Goal: Task Accomplishment & Management: Use online tool/utility

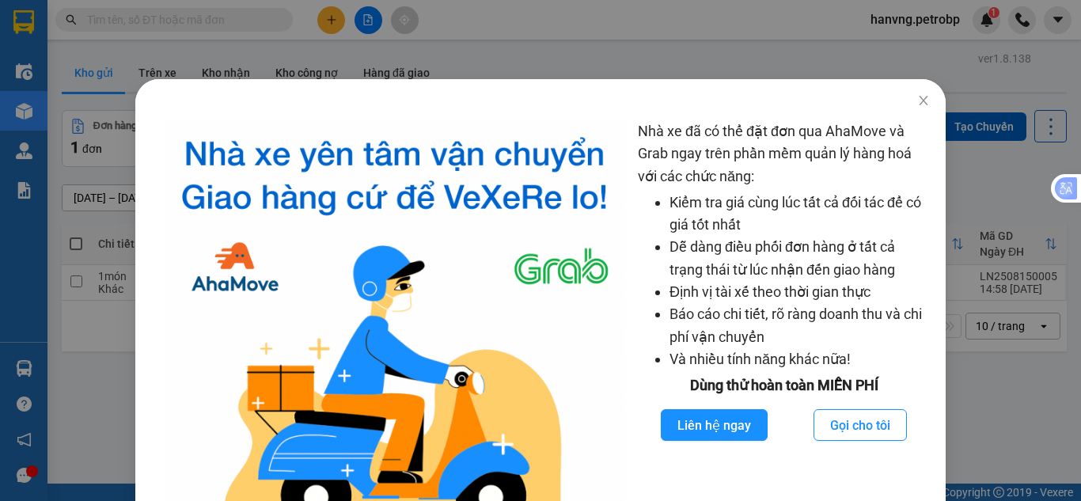
drag, startPoint x: 109, startPoint y: 132, endPoint x: 131, endPoint y: 80, distance: 56.4
click at [110, 127] on div "Nhà xe đã có thể đặt đơn qua AhaMove và Grab ngay trên phần mềm quản lý hàng ho…" at bounding box center [540, 250] width 1081 height 501
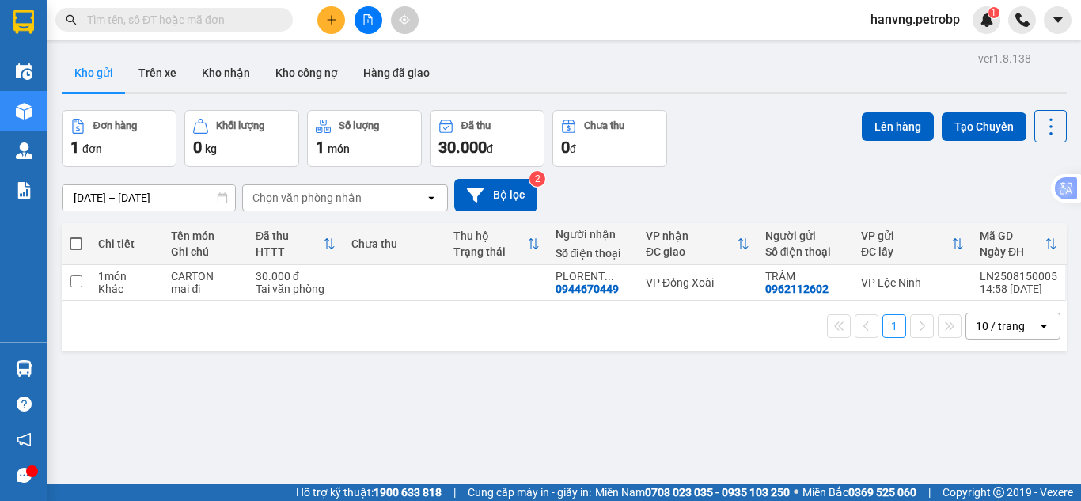
click at [147, 62] on button "Trên xe" at bounding box center [157, 73] width 63 height 38
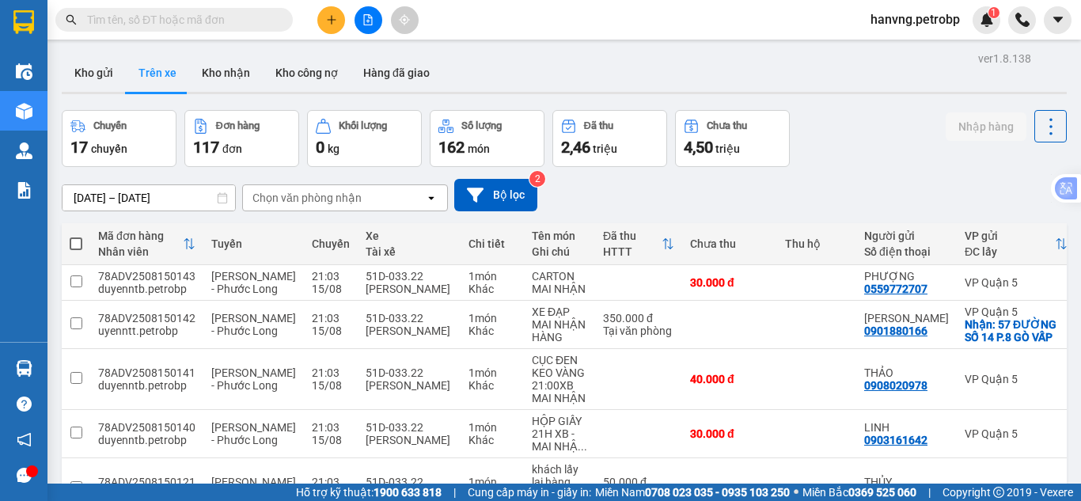
click at [104, 203] on input "[DATE] – [DATE]" at bounding box center [149, 197] width 173 height 25
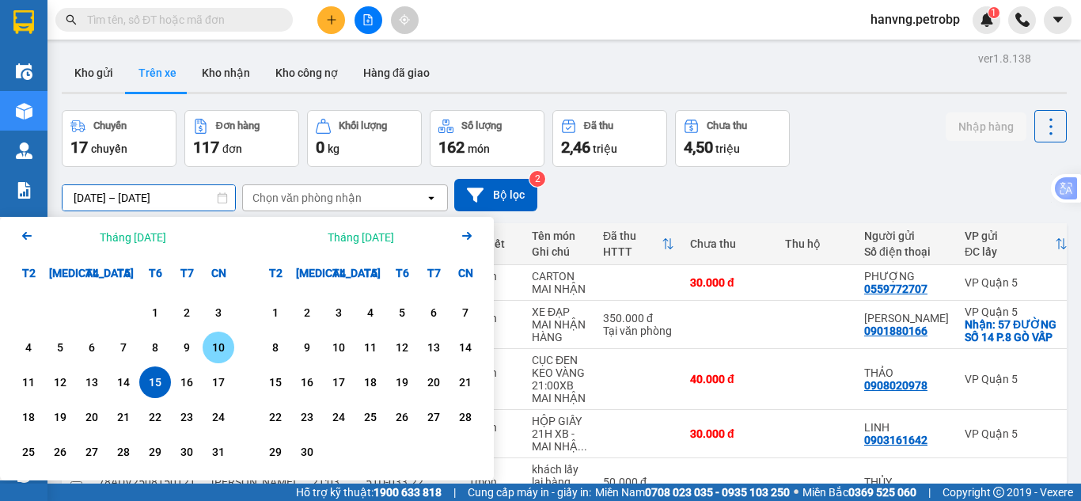
drag, startPoint x: 218, startPoint y: 345, endPoint x: 200, endPoint y: 352, distance: 18.8
click at [215, 347] on div "10" at bounding box center [218, 347] width 22 height 19
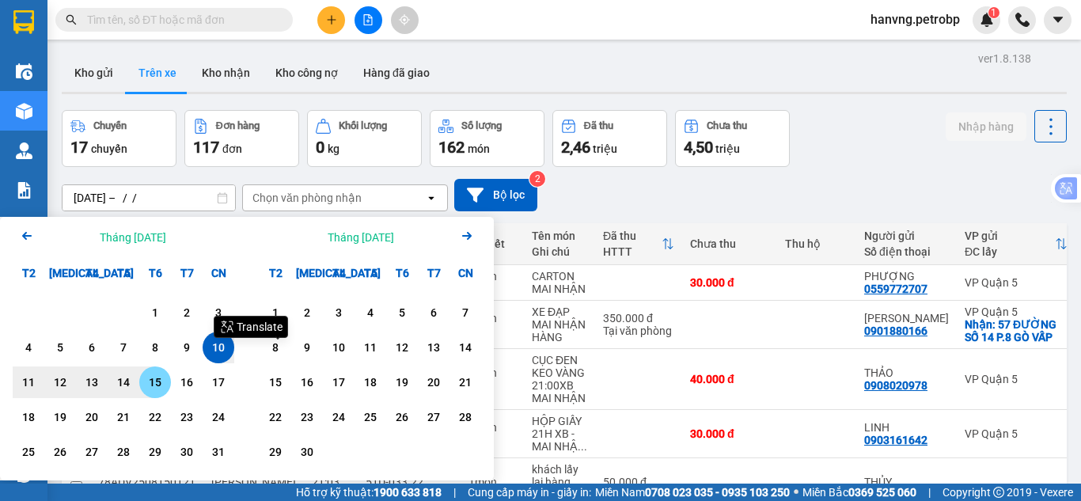
click at [149, 386] on div "15" at bounding box center [155, 382] width 22 height 19
type input "[DATE] – [DATE]"
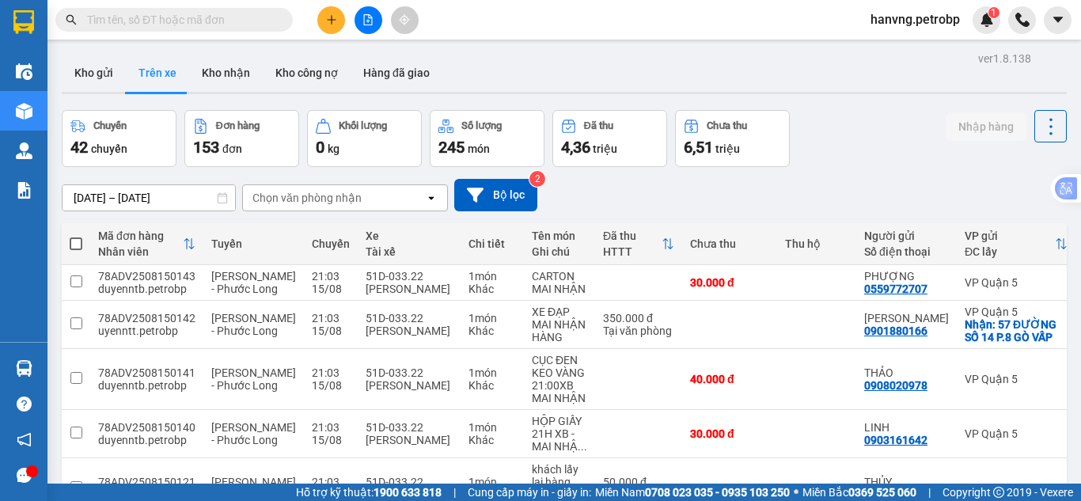
click at [294, 199] on div "Chọn văn phòng nhận" at bounding box center [306, 198] width 109 height 16
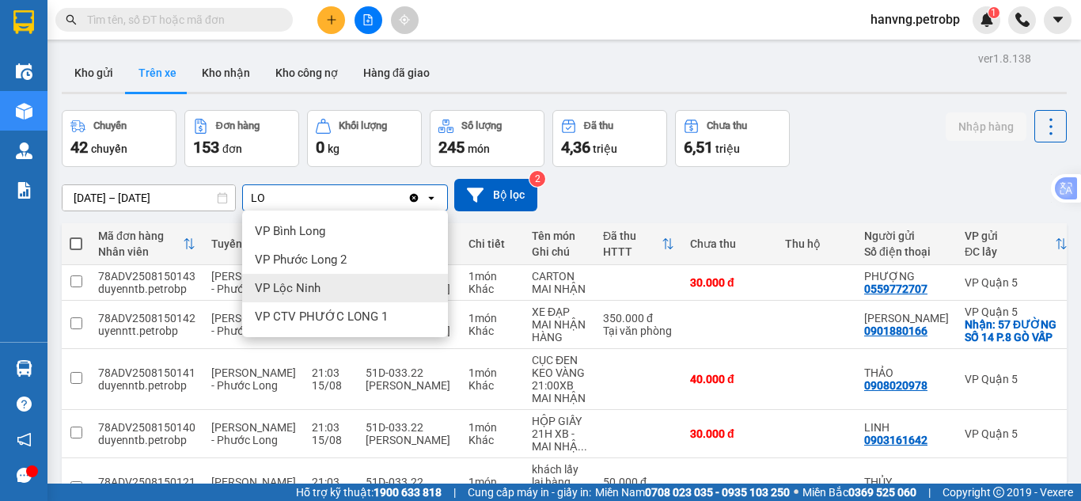
type input "LO"
click at [321, 290] on div "VP Lộc Ninh" at bounding box center [345, 288] width 206 height 28
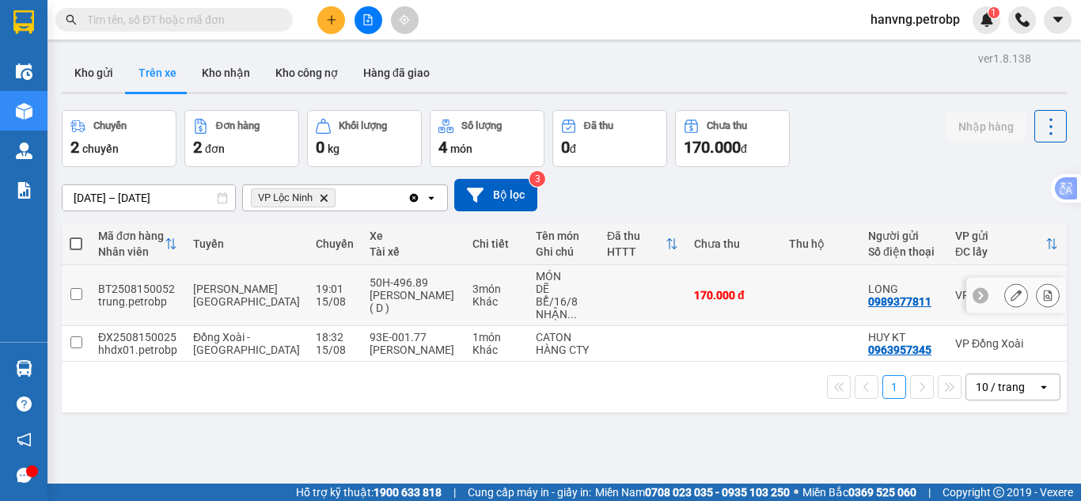
click at [400, 289] on div "[PERSON_NAME] ( D )" at bounding box center [413, 301] width 87 height 25
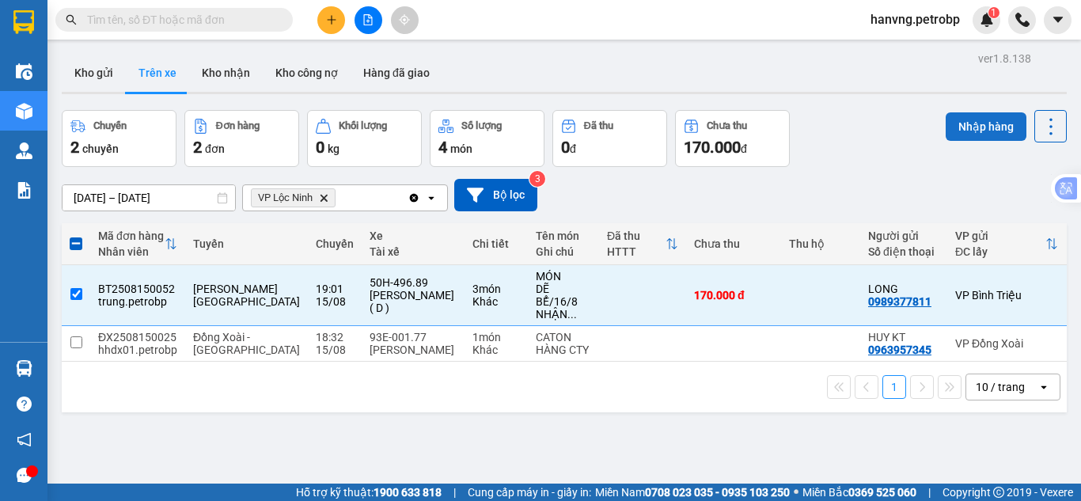
click at [954, 127] on button "Nhập hàng" at bounding box center [986, 126] width 81 height 28
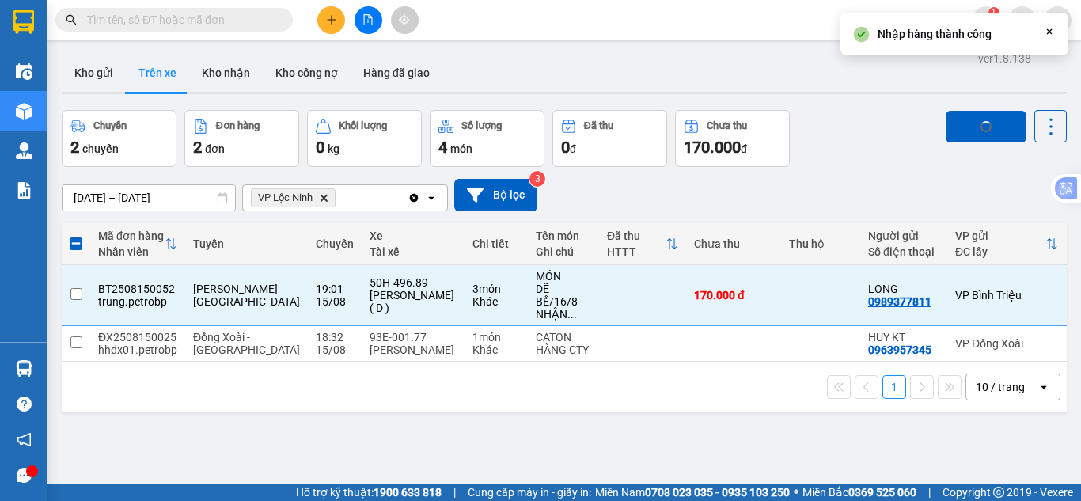
checkbox input "false"
